Goal: Ask a question

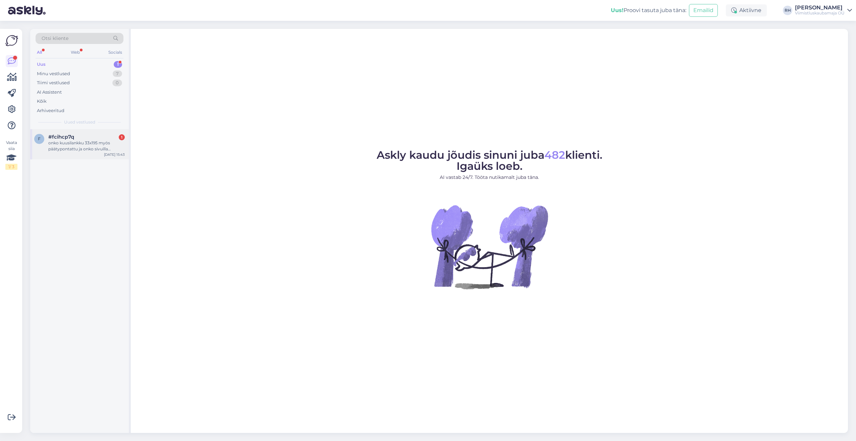
click at [80, 146] on div "onko kuusilankku 33x195 myös päätypontattu ja onko sivuilla mikroviisteet?" at bounding box center [86, 146] width 76 height 12
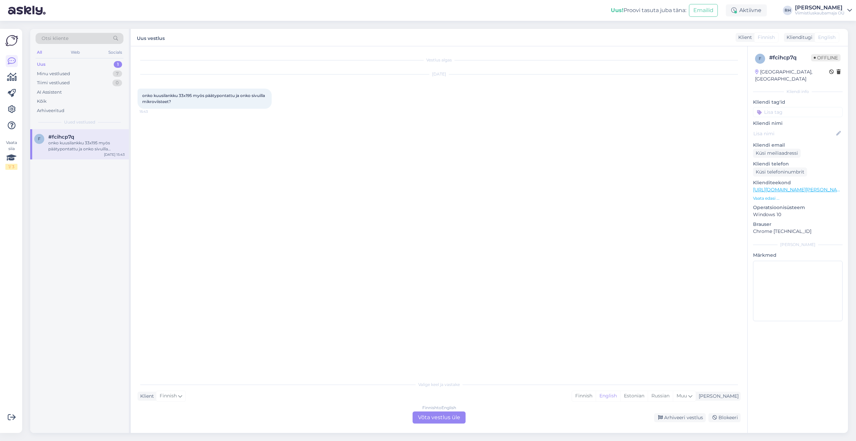
click at [768, 35] on span "Finnish" at bounding box center [766, 37] width 17 height 7
click at [819, 40] on span "English" at bounding box center [826, 37] width 17 height 7
click at [445, 412] on div "Finnish to English Võta vestlus üle" at bounding box center [439, 417] width 53 height 12
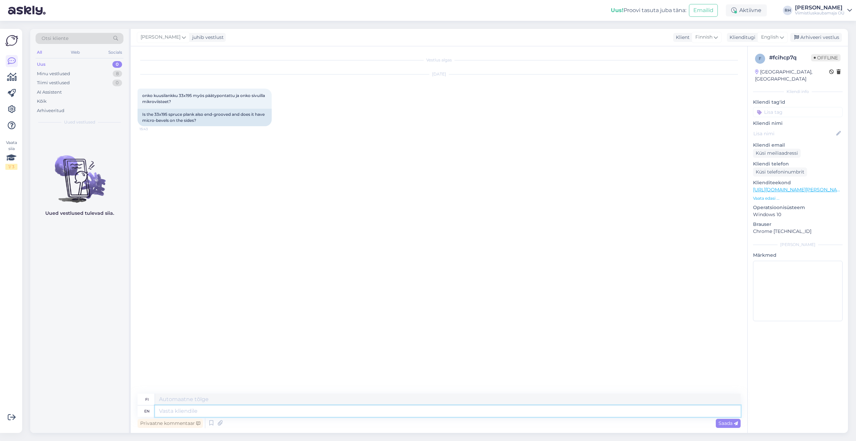
click at [165, 415] on textarea at bounding box center [448, 410] width 586 height 11
type textarea "Hi."
type textarea "Hei."
type textarea "Hi. No"
type textarea "Hei. Ei"
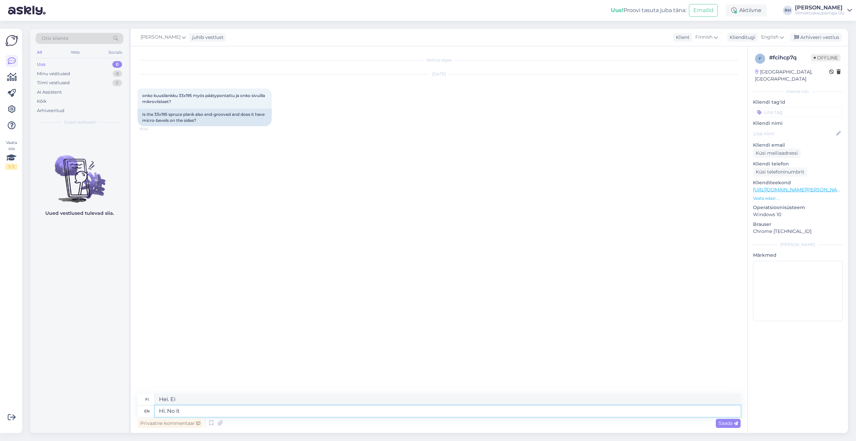
type textarea "Hi. No it"
type textarea "Hei. Ei sitä"
type textarea "Hi. No it has"
type textarea "Hei. Ei, sillä on"
type textarea "Hi. No it has no"
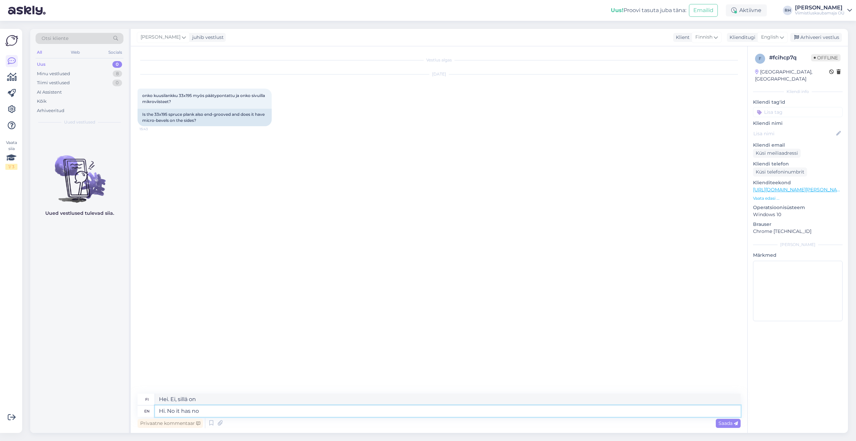
type textarea "Hei. Ei, sillä ei ole"
type textarea "Hi. No it has no beve"
type textarea "Hei. Ei, sillä ei ole mitään merkitystä."
type textarea "Hi. No it has no bevels."
type textarea "Hei. Ei, siinä ei ole viisteitä."
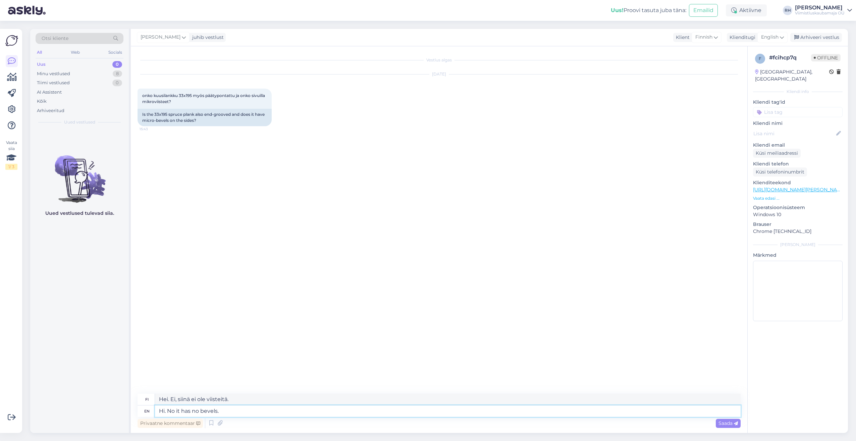
type textarea "Hi. No it has no bevels."
click at [723, 417] on div "Privaatne kommentaar Saada" at bounding box center [439, 423] width 603 height 13
click at [727, 422] on span "Saada" at bounding box center [728, 423] width 19 height 6
